Goal: Transaction & Acquisition: Purchase product/service

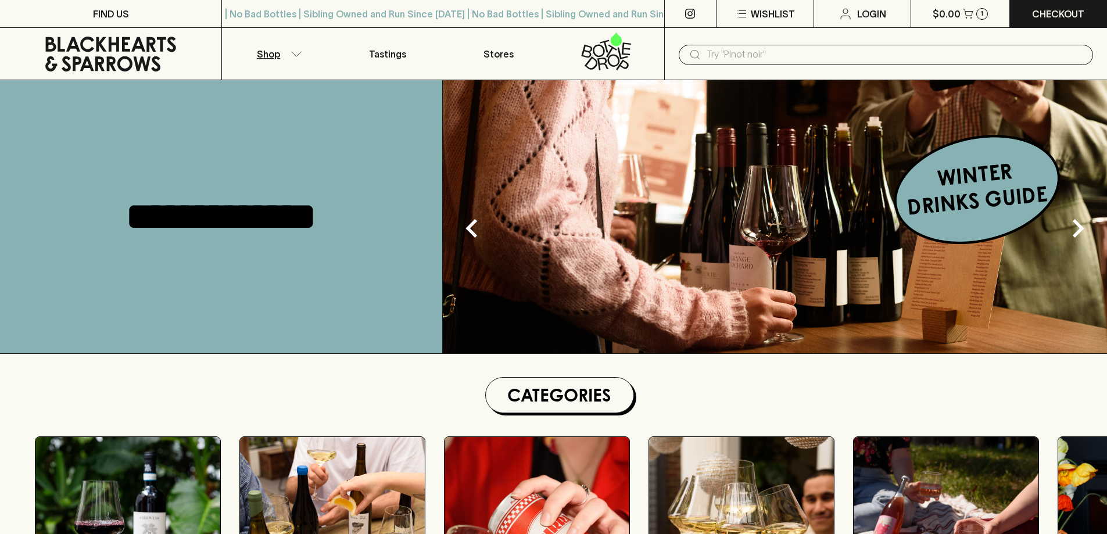
click at [294, 53] on icon "button" at bounding box center [296, 54] width 12 height 6
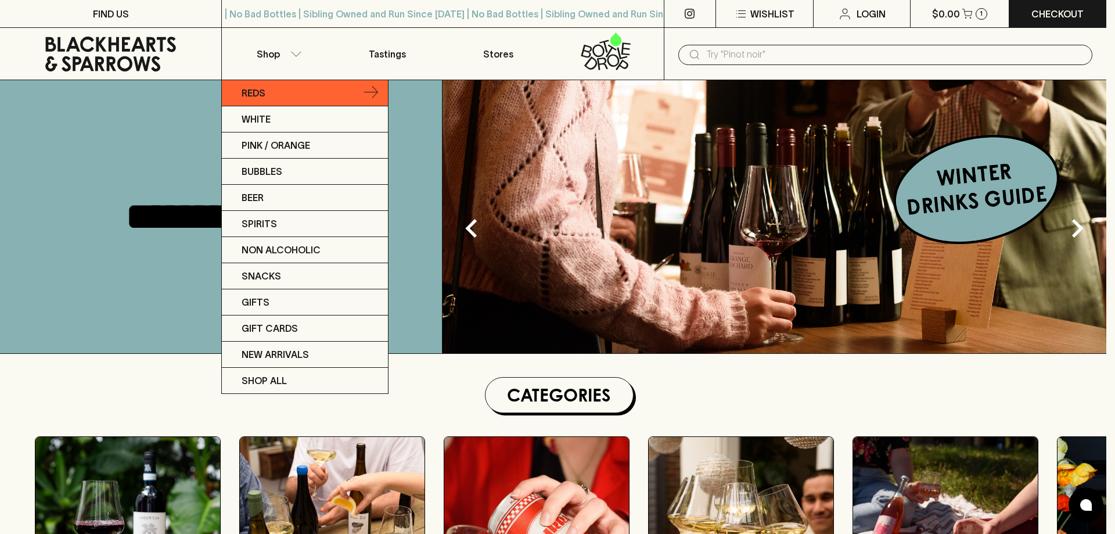
click at [351, 95] on link "Reds" at bounding box center [305, 93] width 166 height 26
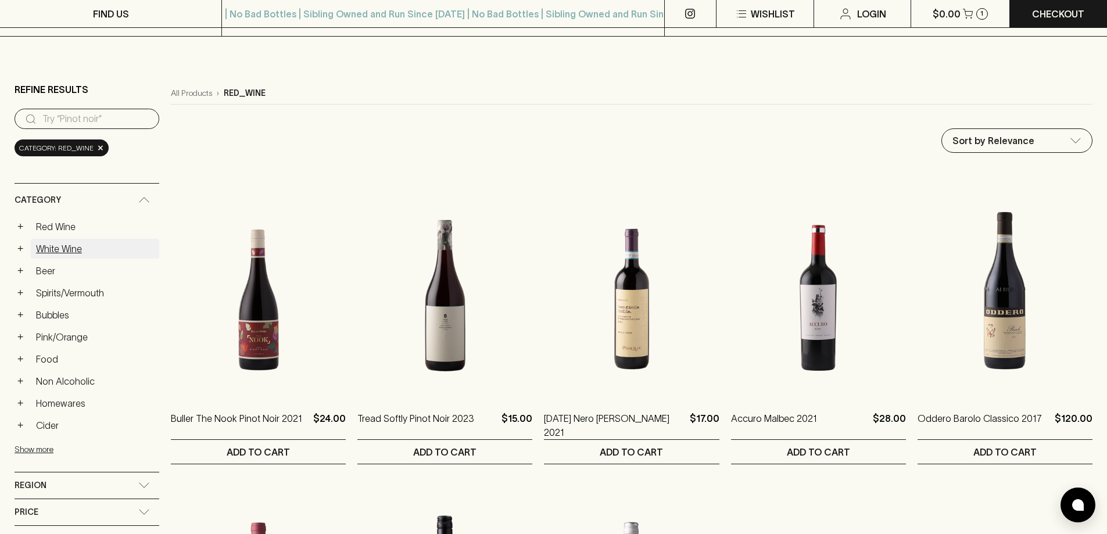
scroll to position [116, 0]
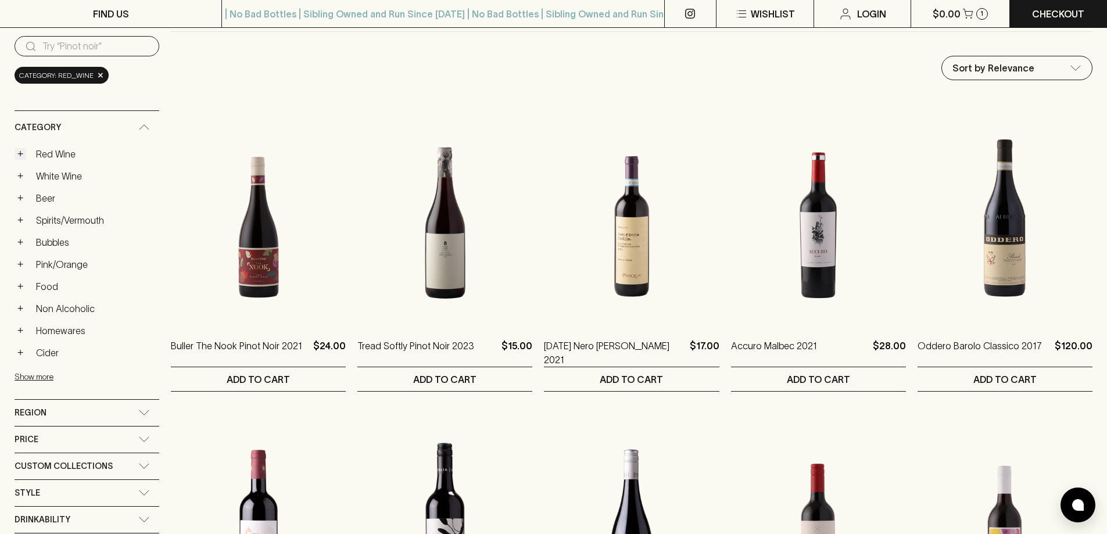
click at [21, 155] on button "+" at bounding box center [21, 154] width 12 height 12
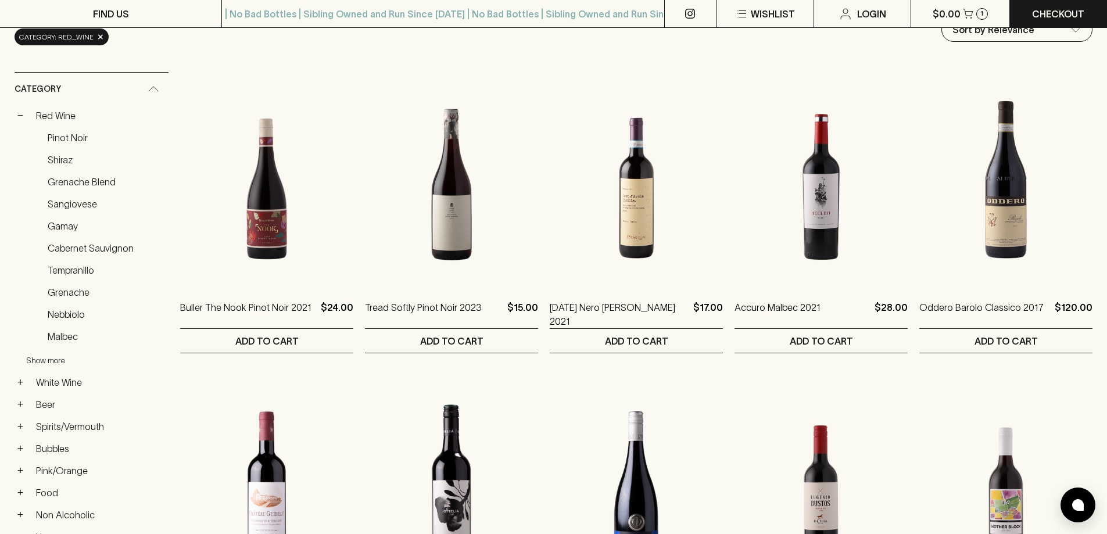
scroll to position [174, 0]
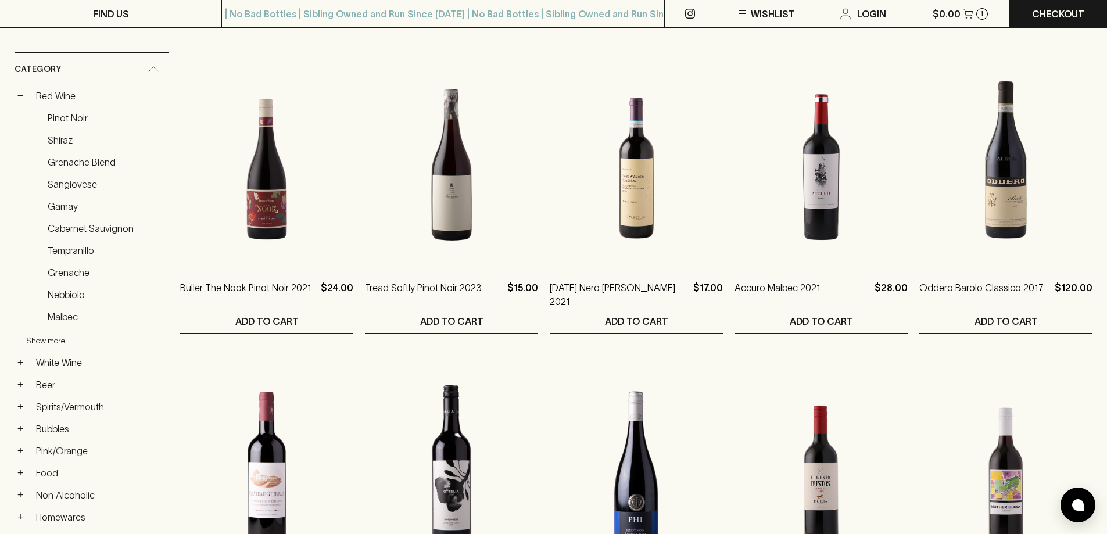
click at [54, 338] on button "Show more" at bounding box center [102, 341] width 152 height 24
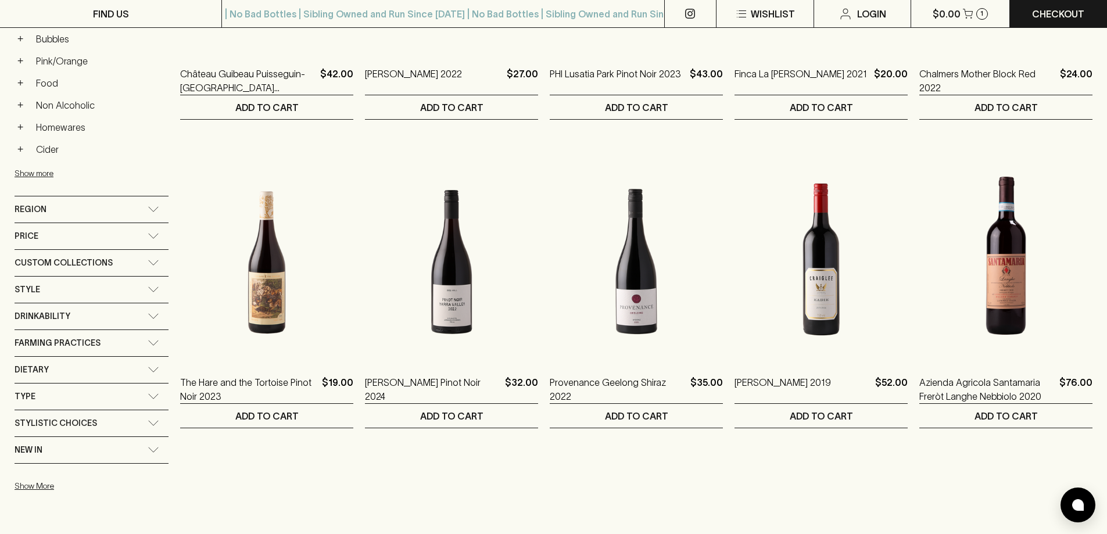
scroll to position [697, 0]
click at [61, 299] on div "Style" at bounding box center [92, 289] width 154 height 26
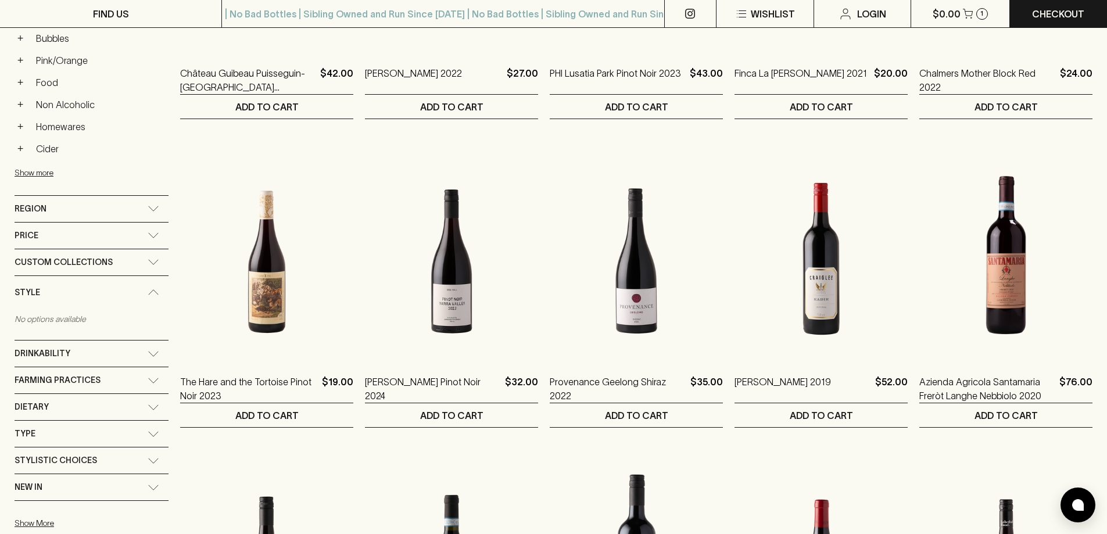
click at [125, 384] on div "Farming Practices" at bounding box center [81, 380] width 133 height 15
click at [125, 384] on div "Farming Practices" at bounding box center [81, 383] width 133 height 15
click at [136, 453] on div "Stylistic Choices" at bounding box center [81, 460] width 133 height 15
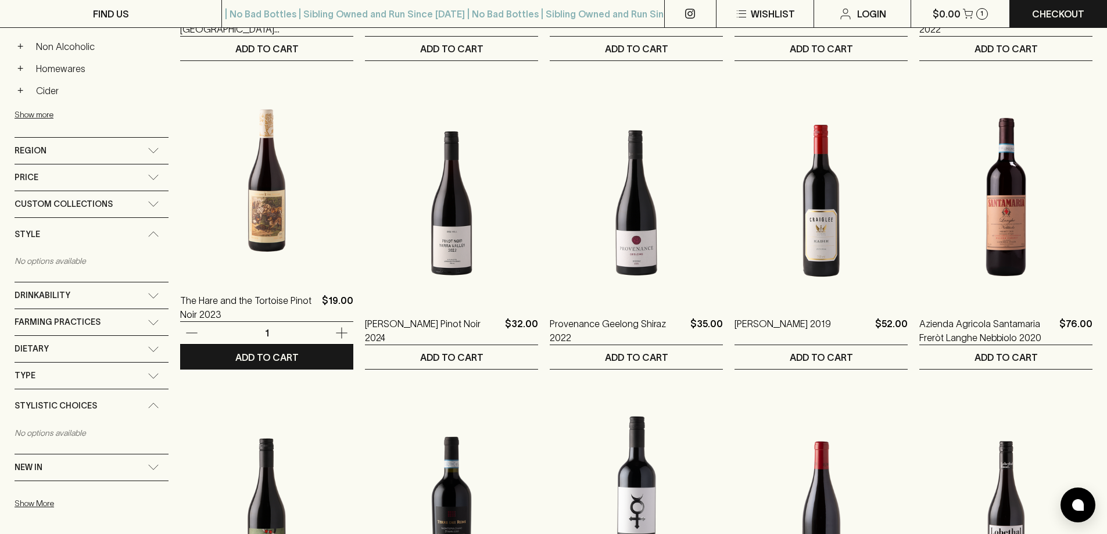
click at [182, 203] on img at bounding box center [266, 174] width 173 height 203
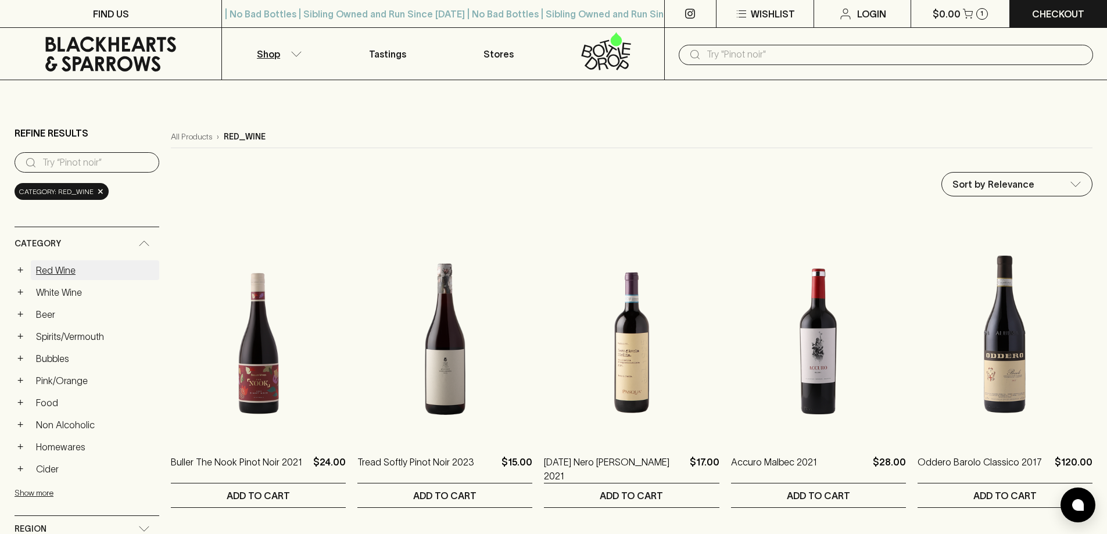
click at [64, 266] on link "Red Wine" at bounding box center [95, 270] width 128 height 20
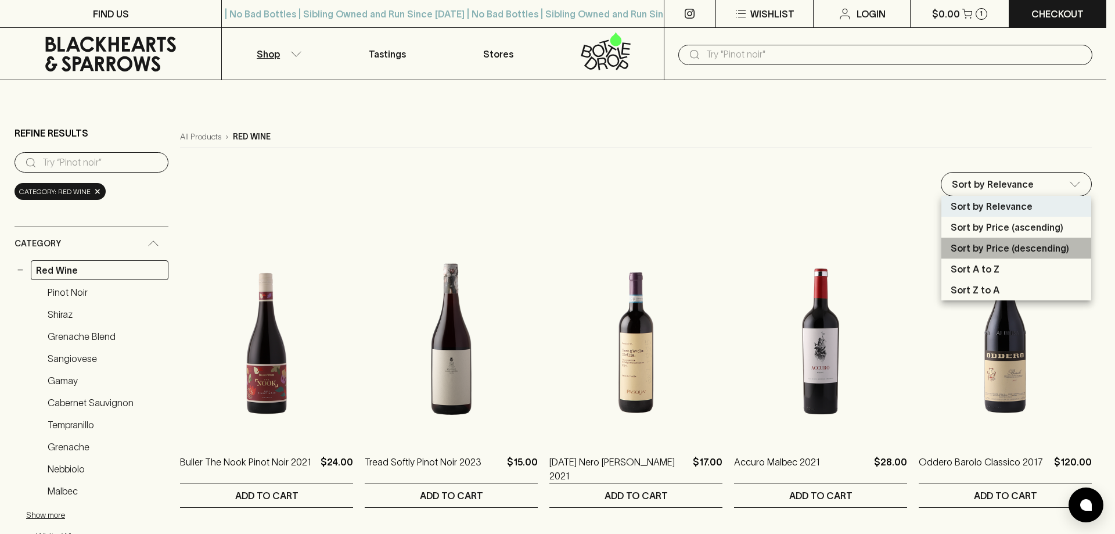
click at [990, 251] on p "Sort by Price (descending)" at bounding box center [1010, 248] width 119 height 14
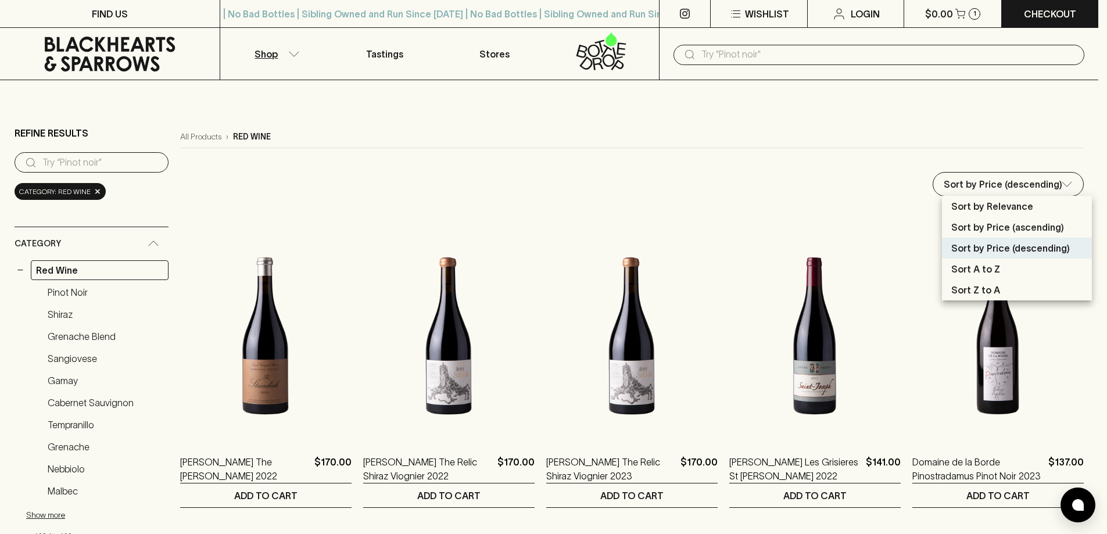
click at [1000, 223] on p "Sort by Price (ascending)" at bounding box center [1007, 227] width 113 height 14
type input "price:asc"
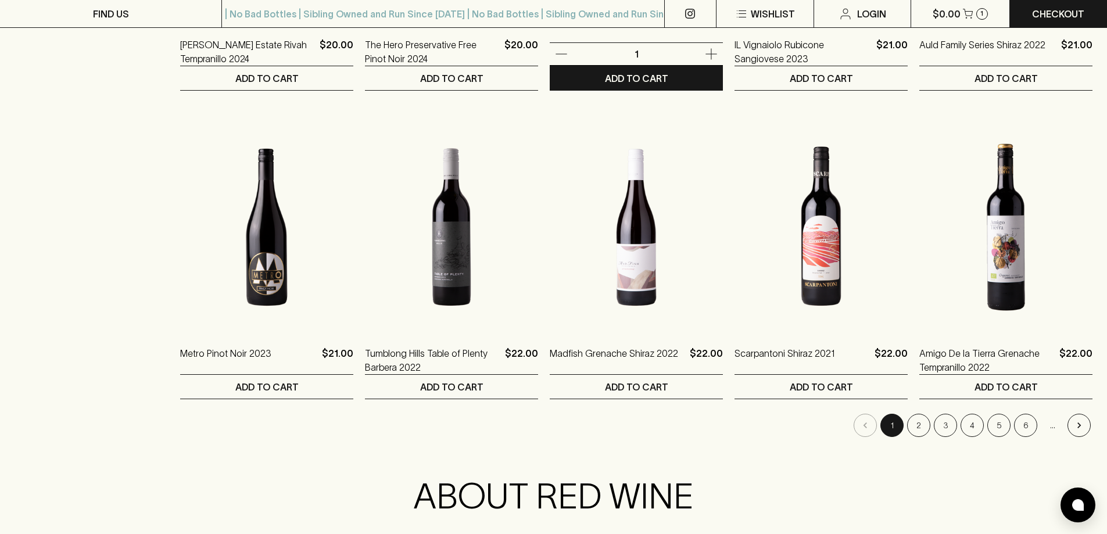
scroll to position [1104, 0]
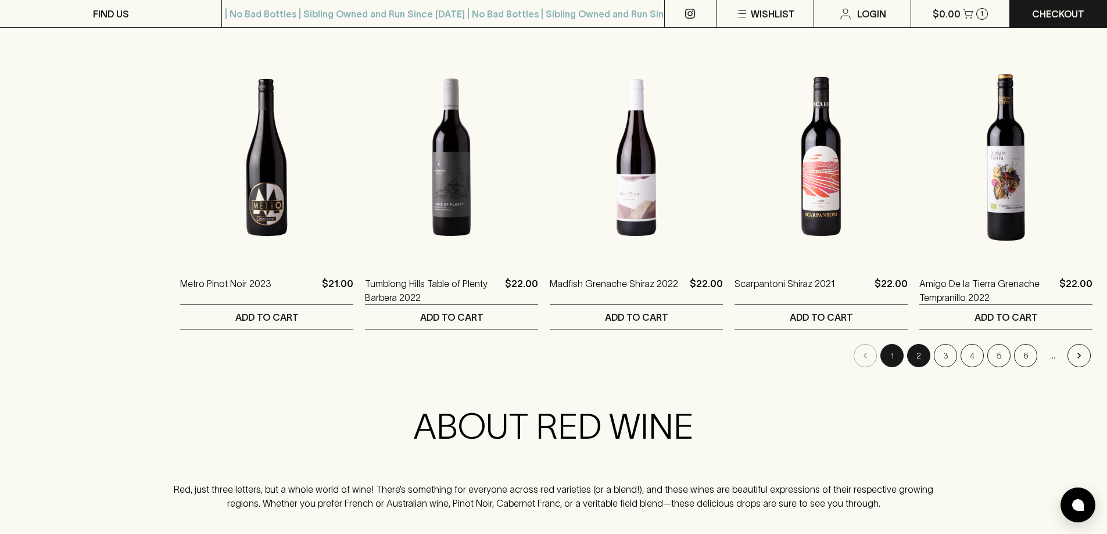
click at [921, 356] on button "2" at bounding box center [918, 355] width 23 height 23
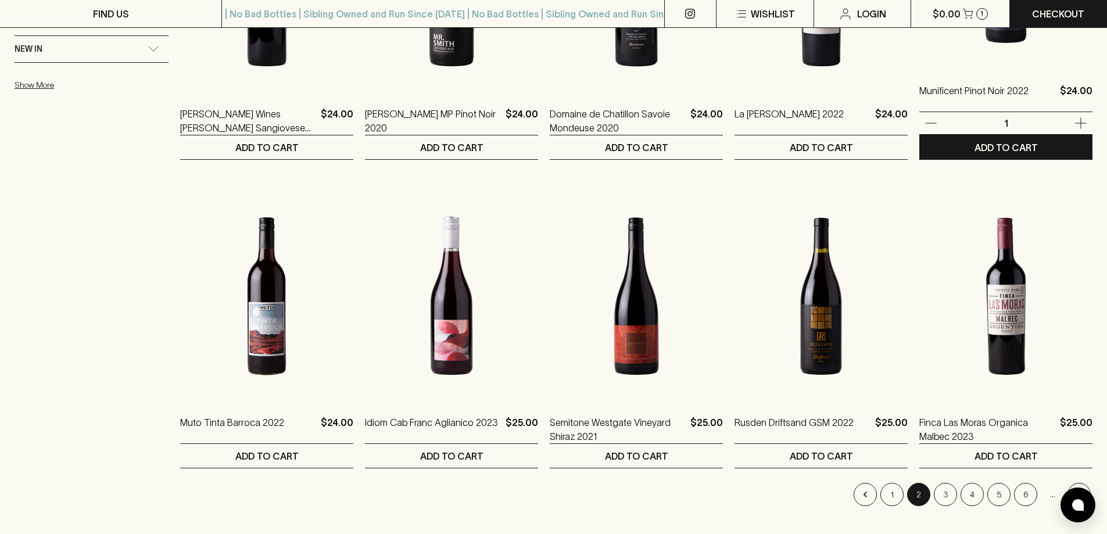
scroll to position [988, 0]
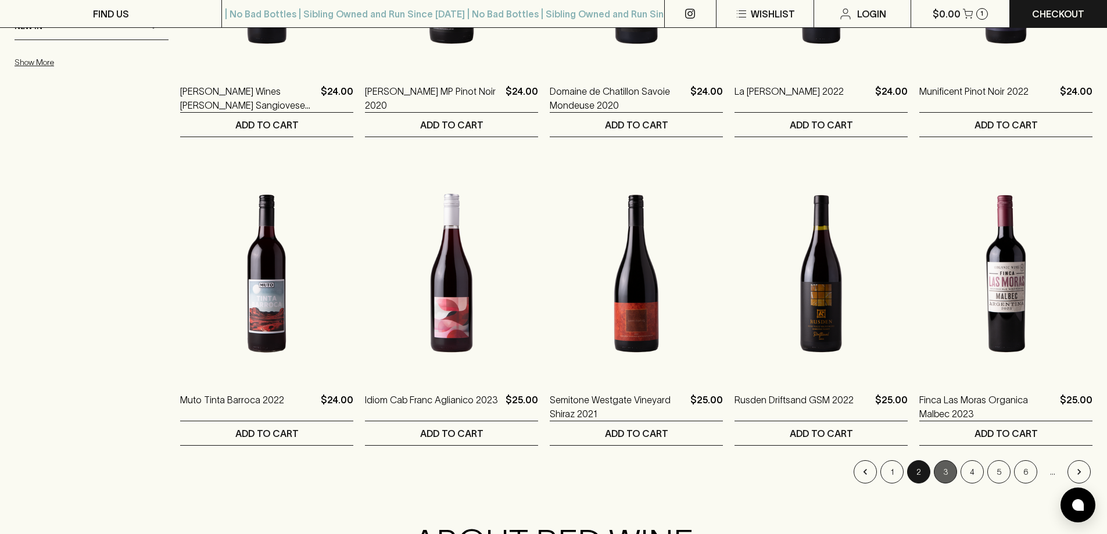
click at [943, 466] on button "3" at bounding box center [944, 471] width 23 height 23
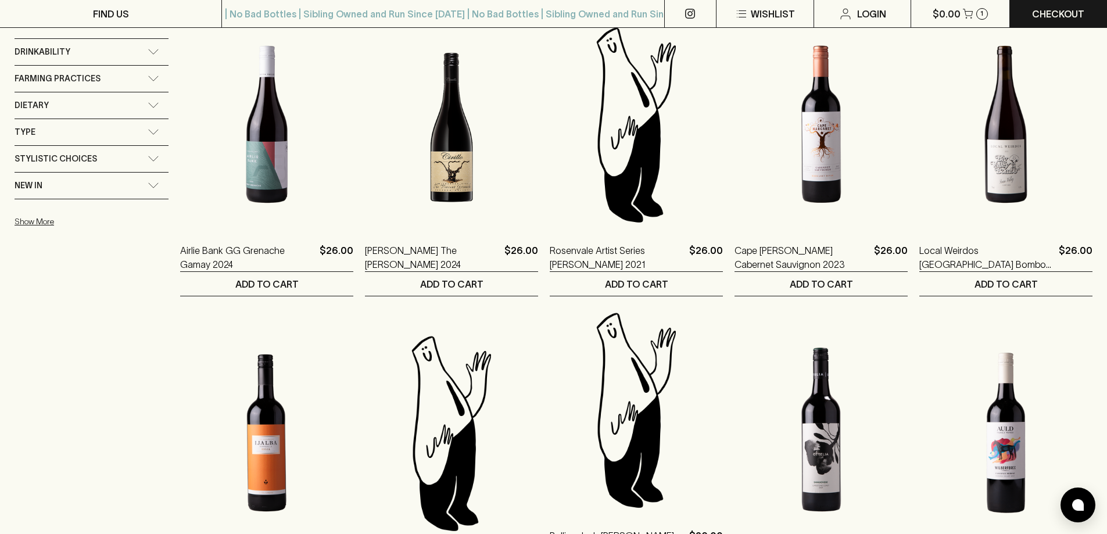
scroll to position [813, 0]
